Goal: Task Accomplishment & Management: Use online tool/utility

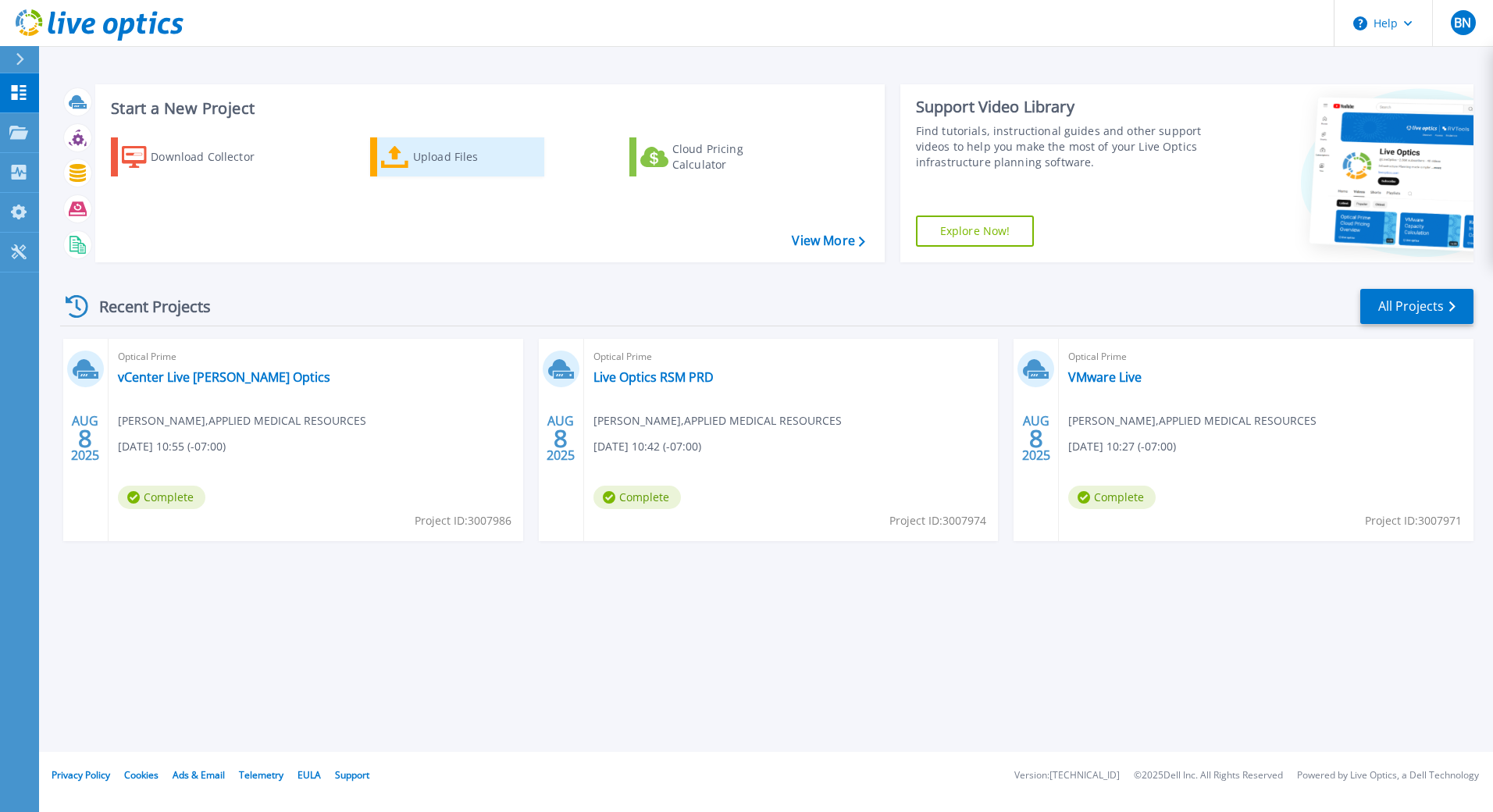
click at [427, 153] on div "Upload Files" at bounding box center [475, 157] width 125 height 31
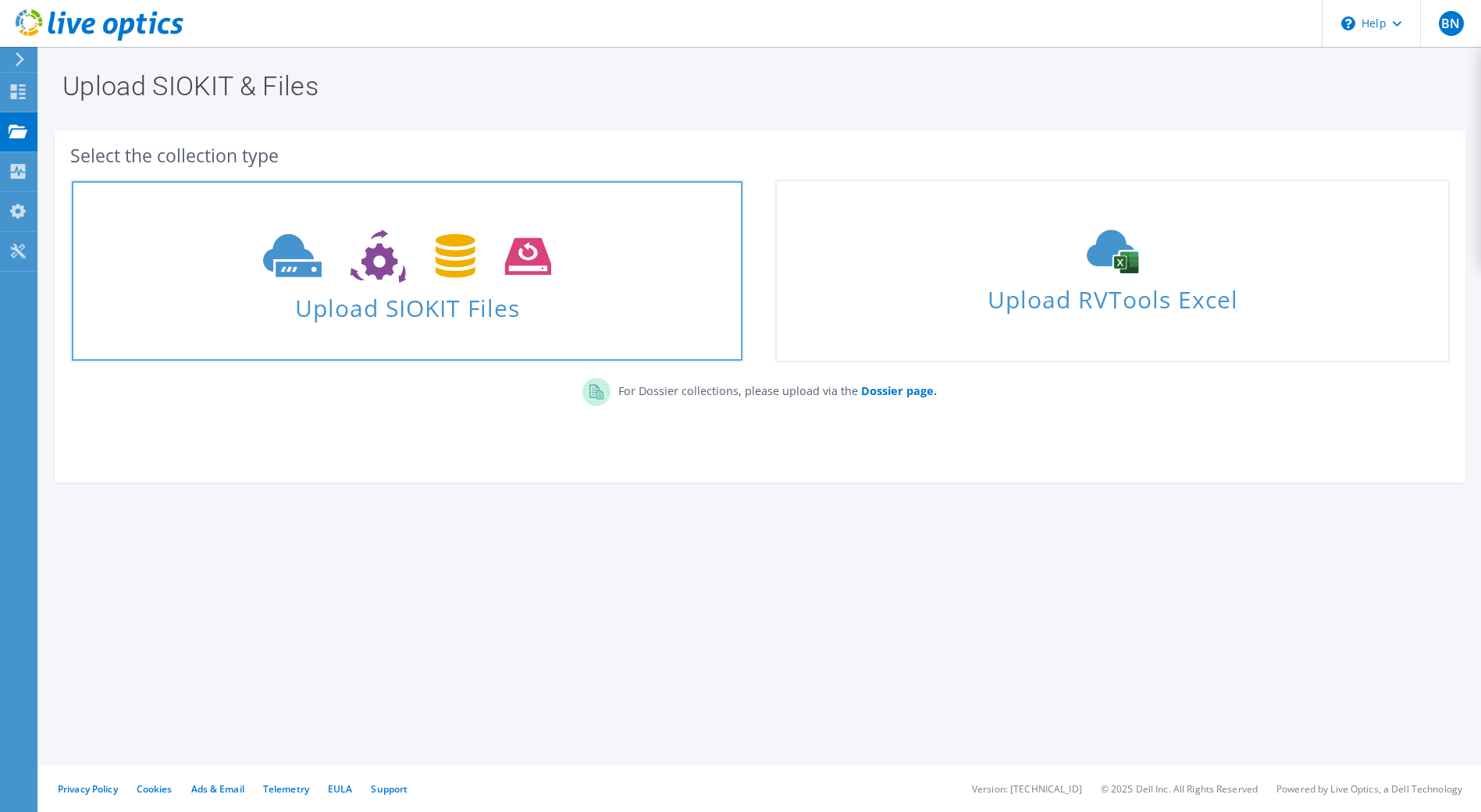
click at [394, 256] on icon at bounding box center [407, 256] width 288 height 54
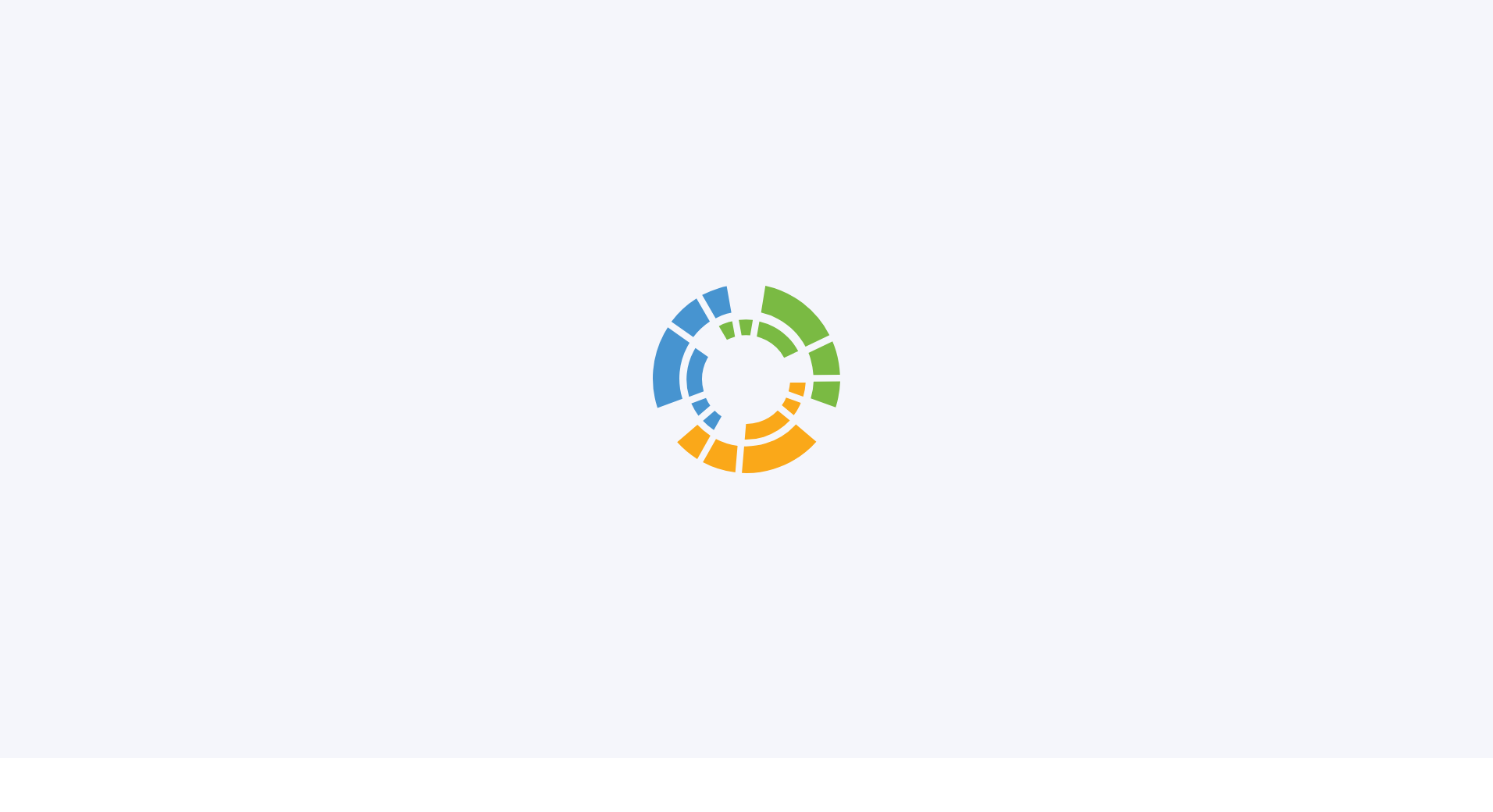
click at [467, 293] on div at bounding box center [746, 379] width 1493 height 758
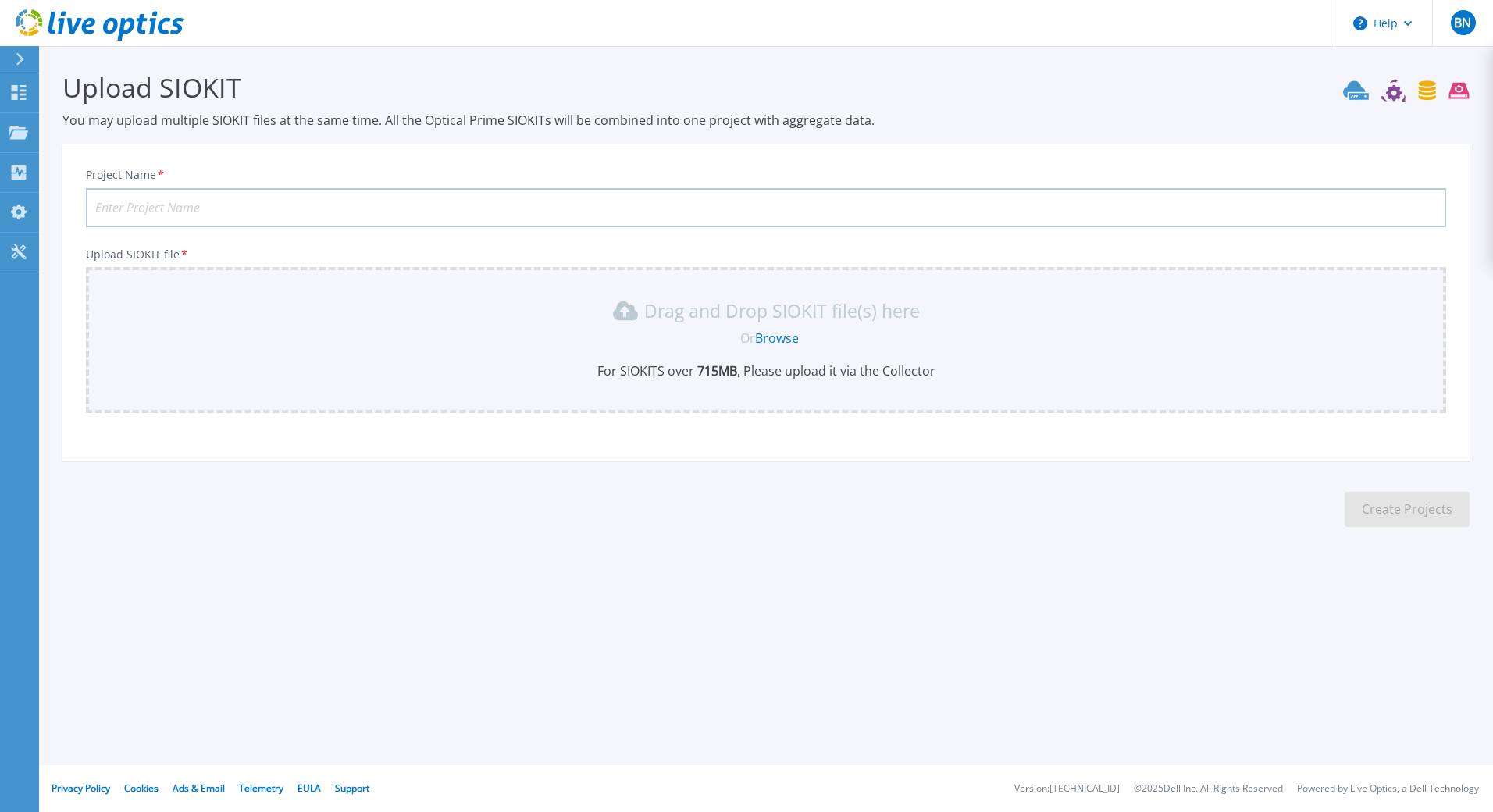
click at [648, 203] on input "Project Name *" at bounding box center [765, 207] width 1360 height 39
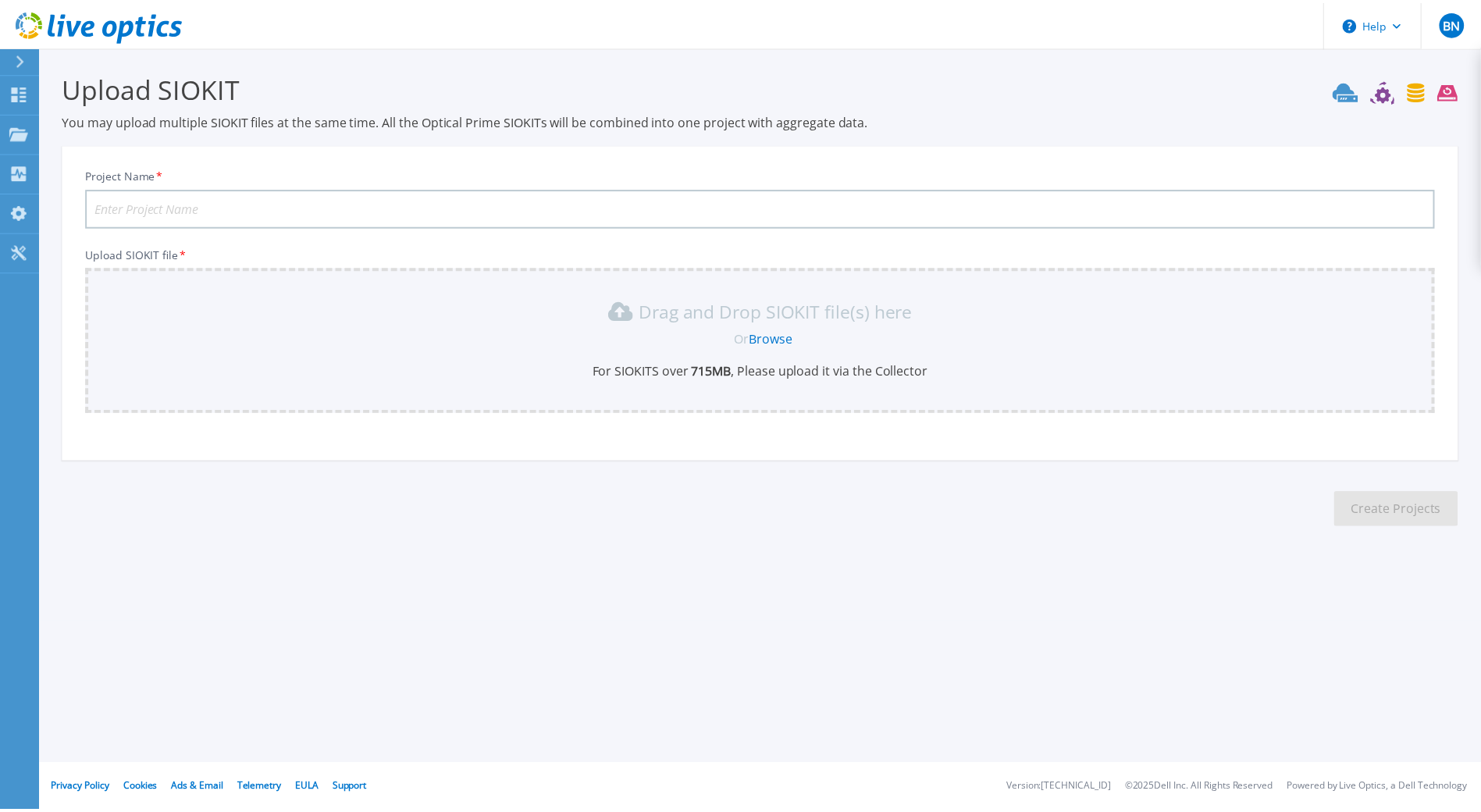
scroll to position [33, 0]
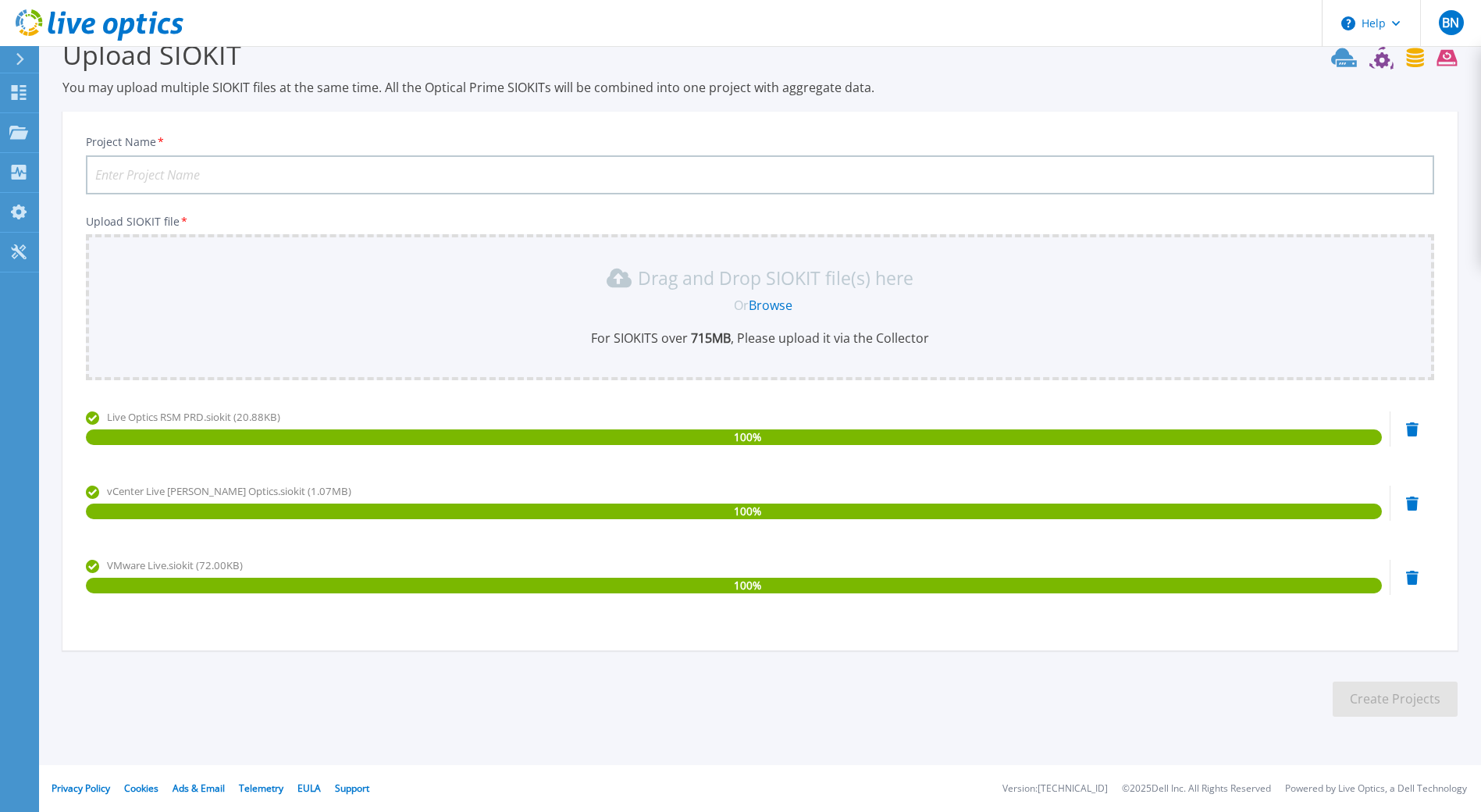
click at [388, 163] on input "Project Name *" at bounding box center [759, 174] width 1348 height 39
click at [394, 173] on input "Project Name *" at bounding box center [759, 174] width 1348 height 39
type input "RSM PRD"
click at [1400, 700] on button "Create Projects" at bounding box center [1395, 699] width 125 height 35
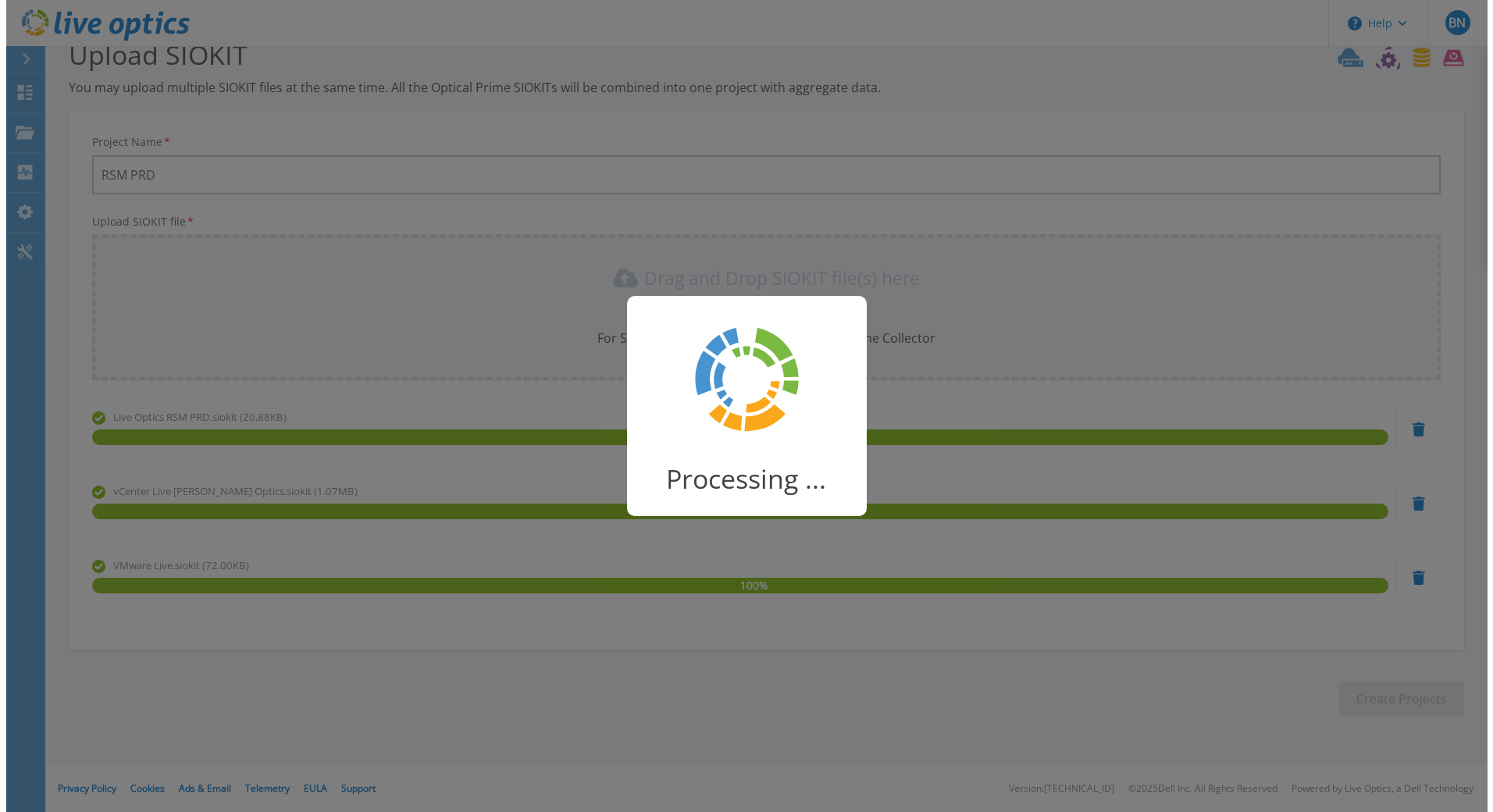
scroll to position [0, 0]
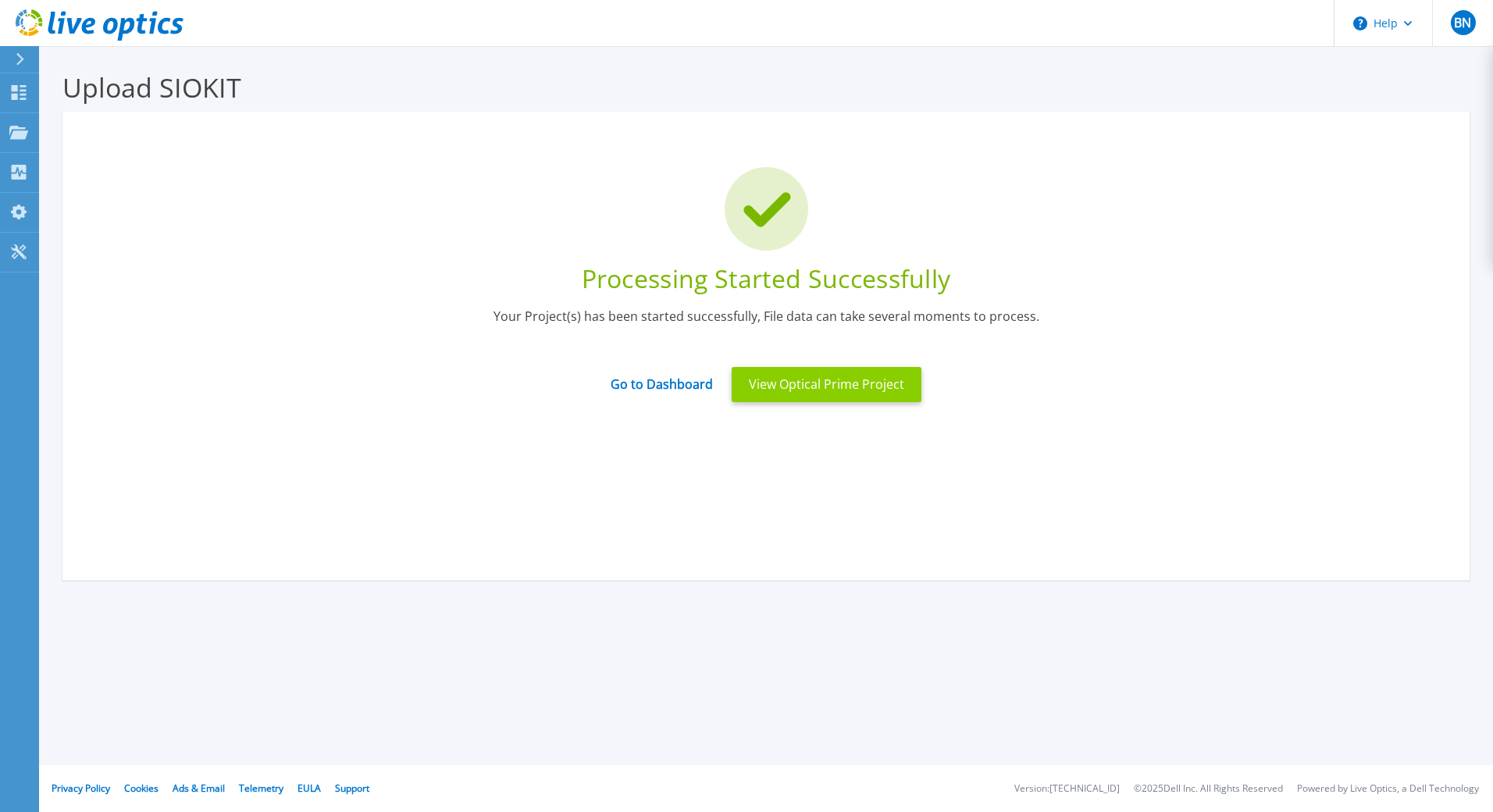
click at [807, 385] on button "View Optical Prime Project" at bounding box center [826, 384] width 190 height 35
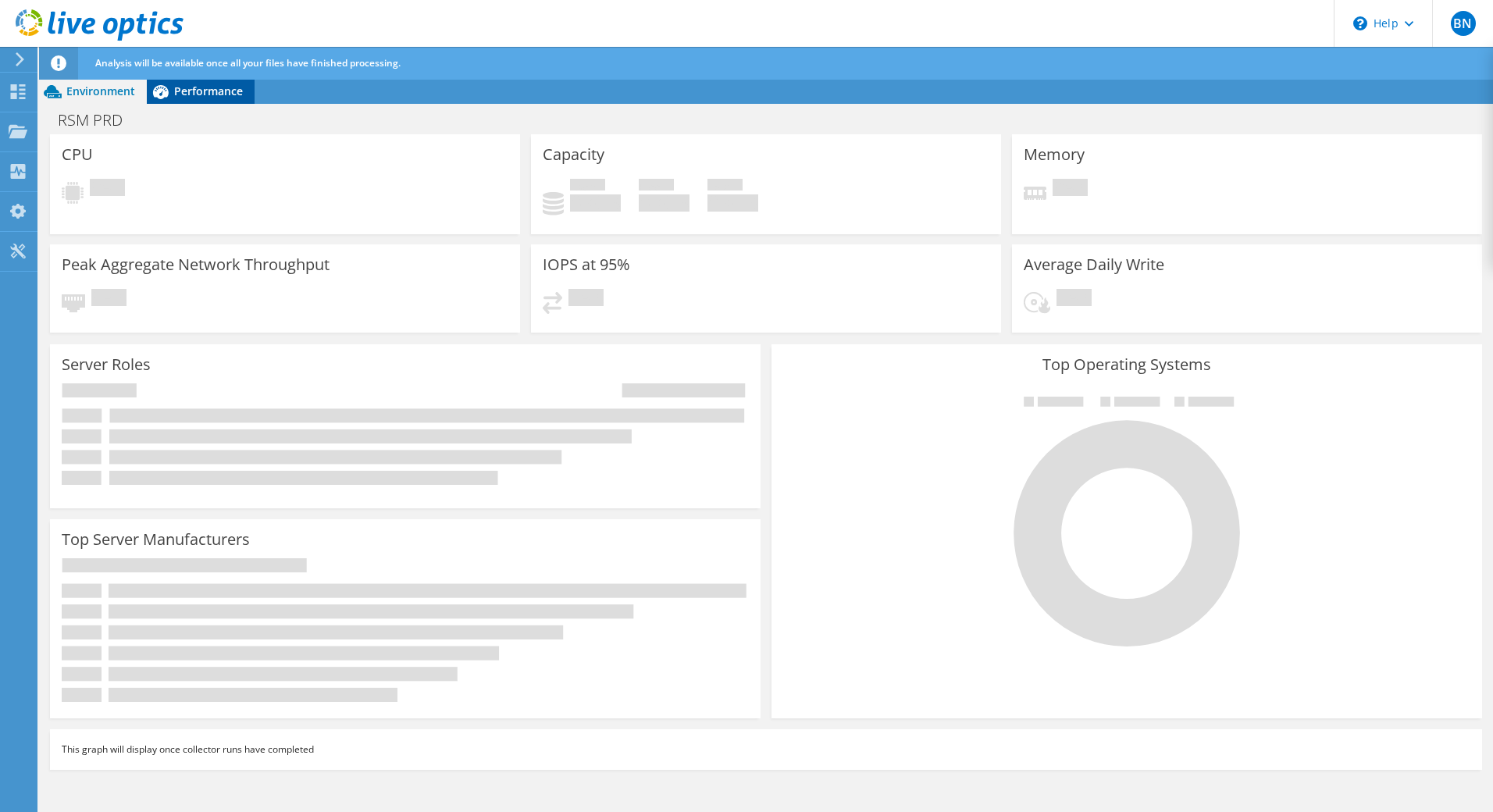
click at [224, 96] on span "Performance" at bounding box center [209, 91] width 69 height 15
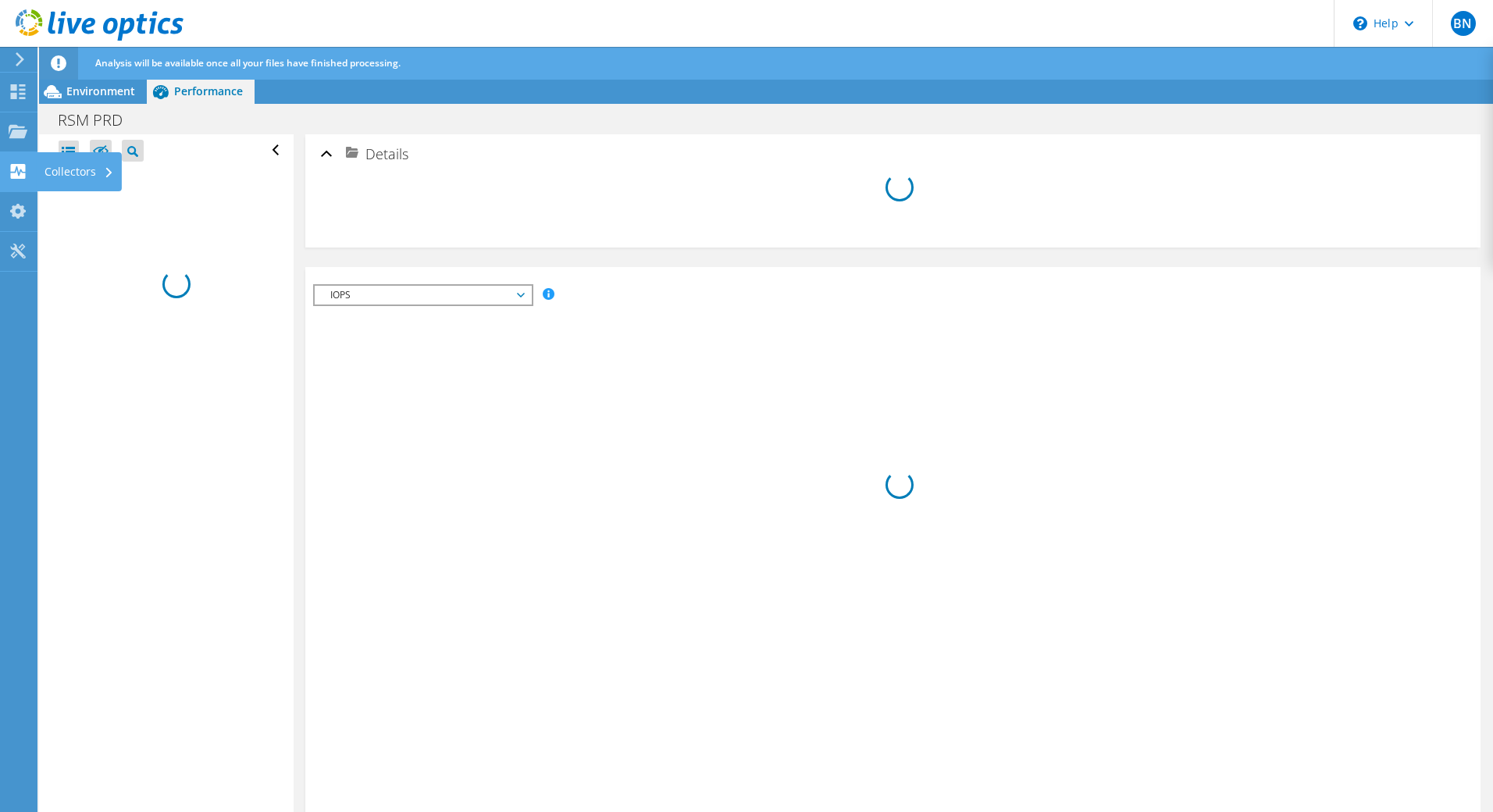
click at [21, 173] on use at bounding box center [18, 171] width 15 height 15
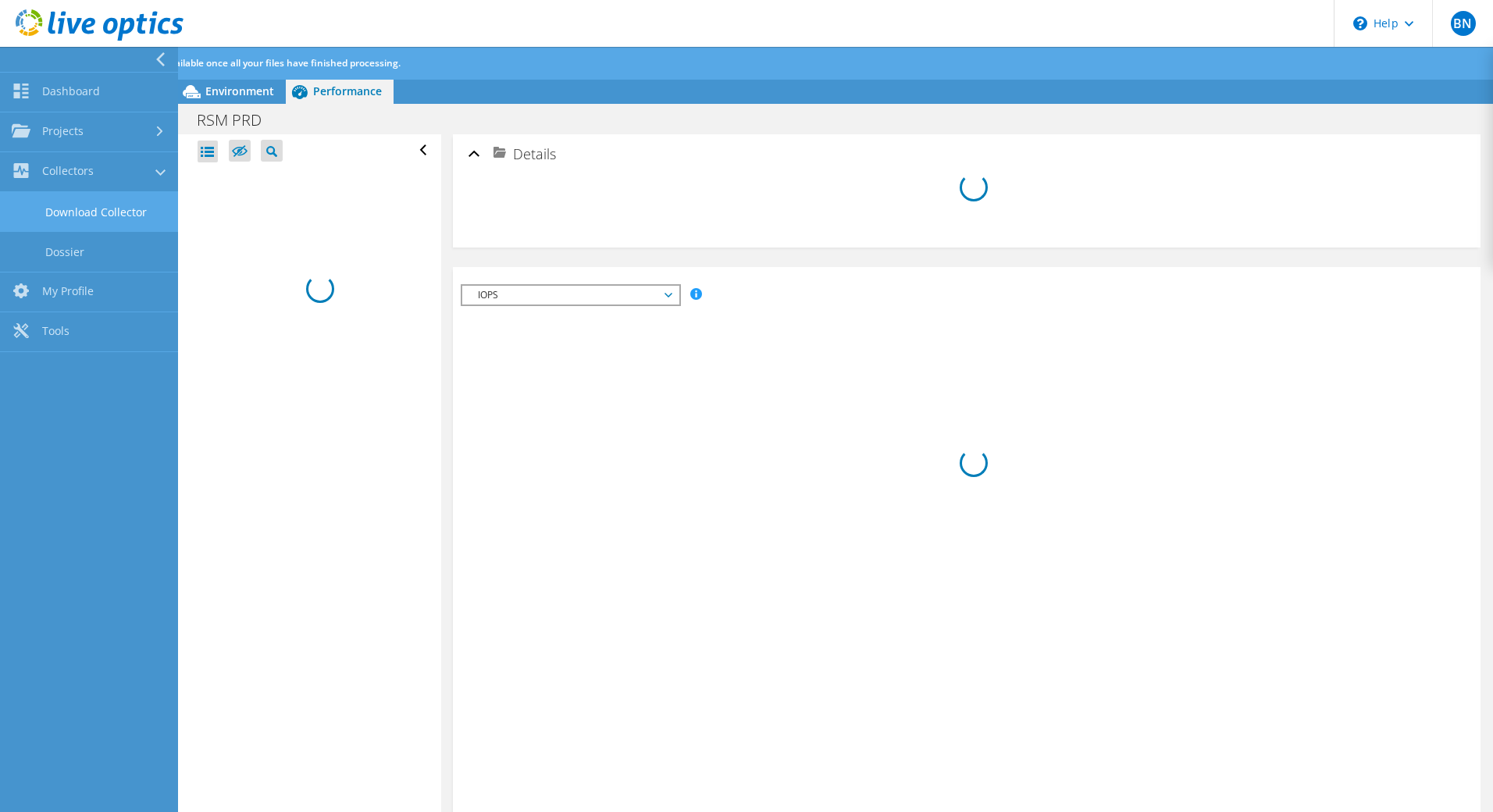
click at [118, 210] on link "Download Collector" at bounding box center [89, 212] width 178 height 39
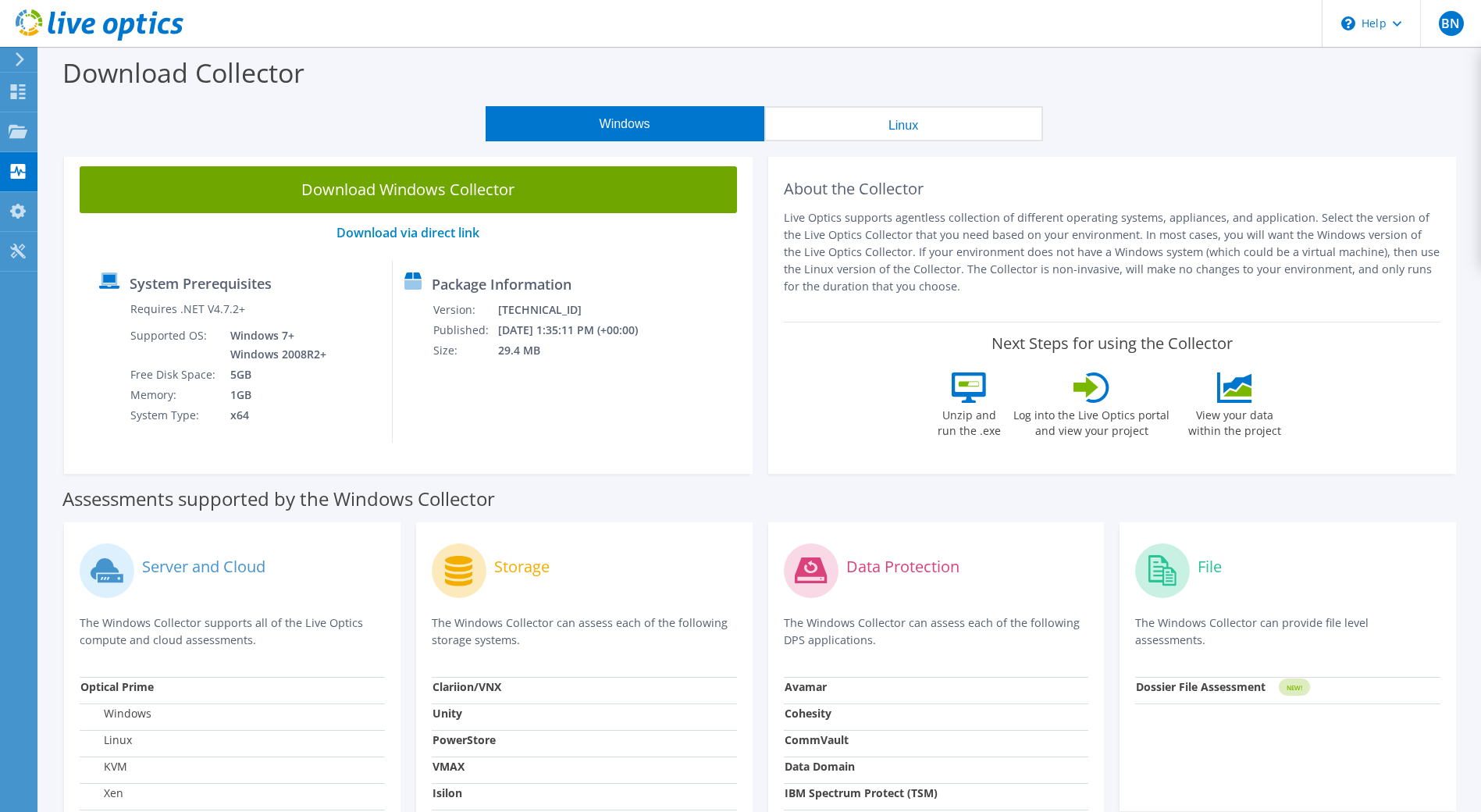
click at [1294, 428] on div "Next Steps for using the Collector Unzip and run the .exe Log into the Live Opt…" at bounding box center [1112, 390] width 657 height 136
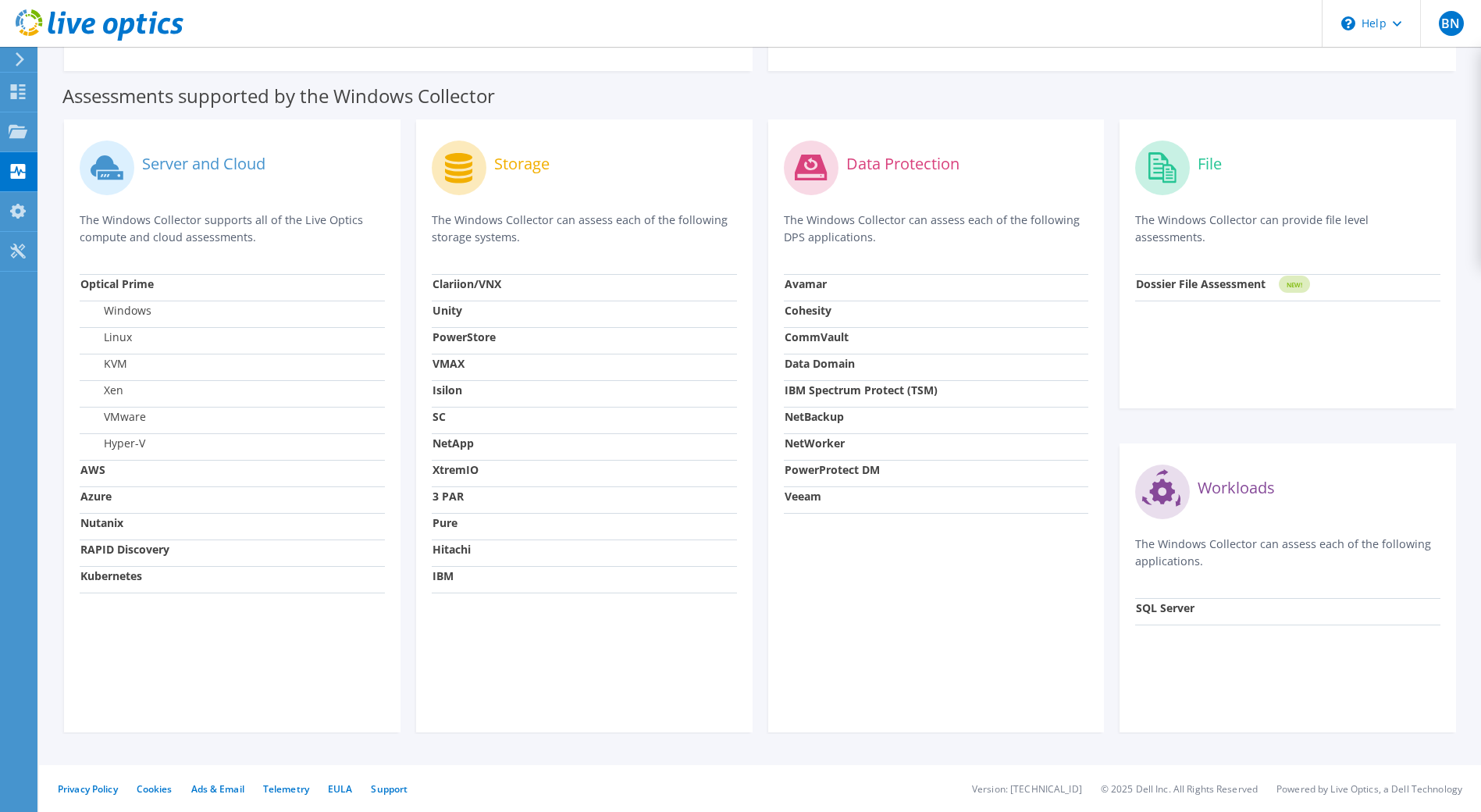
click at [125, 446] on label "Hyper-V" at bounding box center [113, 443] width 65 height 16
